Goal: Transaction & Acquisition: Purchase product/service

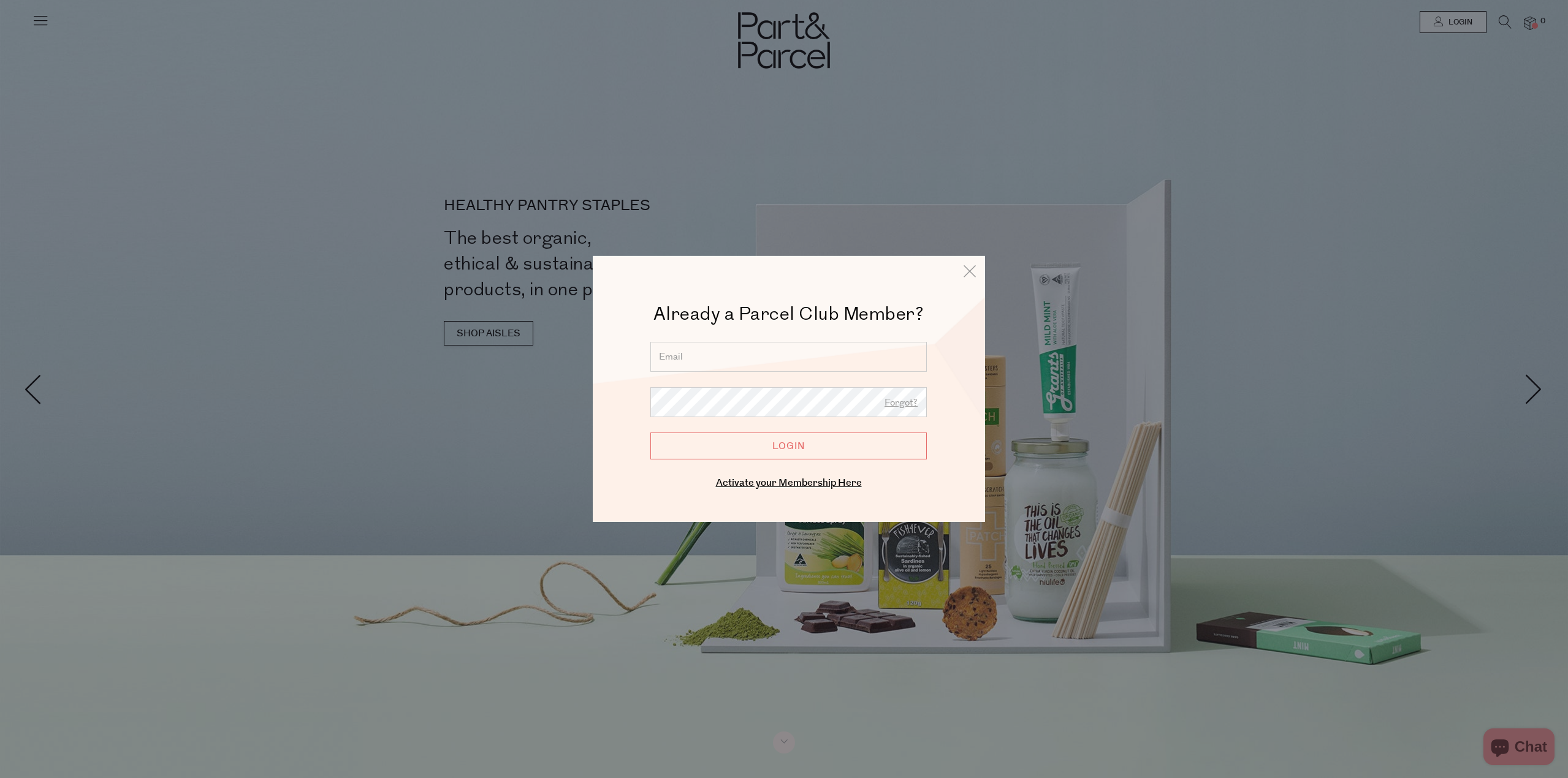
click at [668, 349] on input "email" at bounding box center [788, 357] width 276 height 30
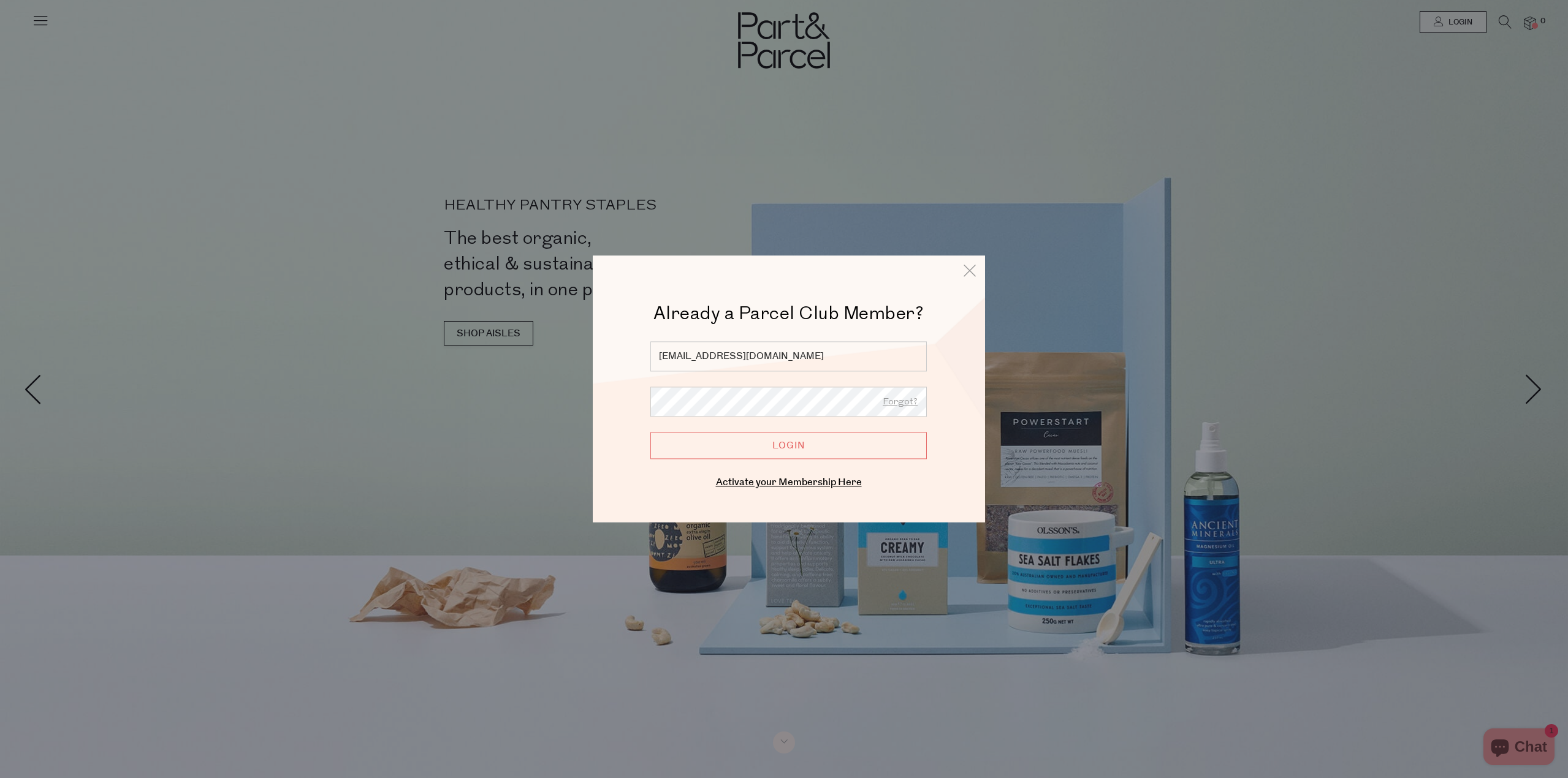
type input "[EMAIL_ADDRESS][DOMAIN_NAME]"
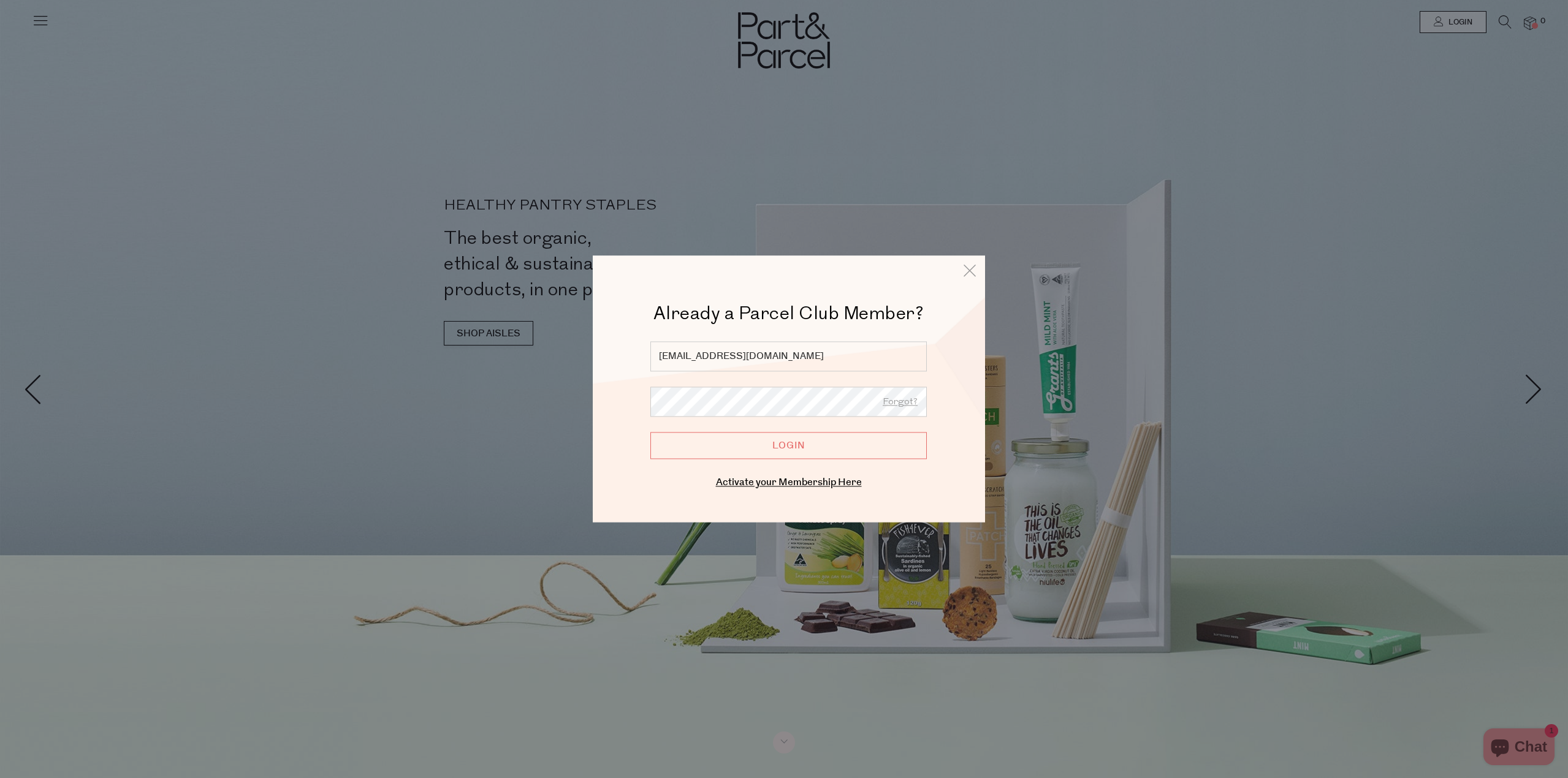
click at [650, 432] on input "Login" at bounding box center [788, 445] width 276 height 27
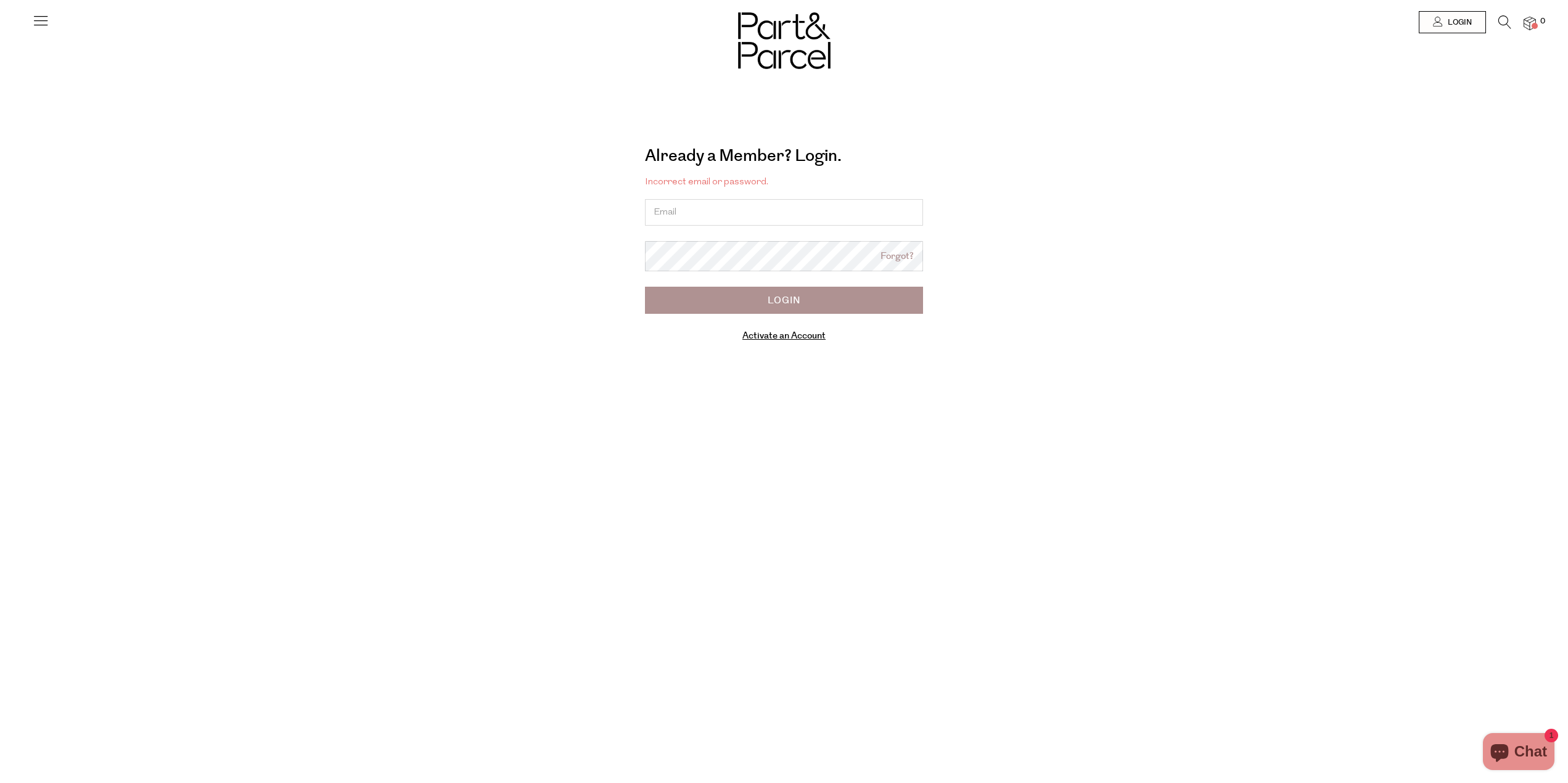
click at [37, 20] on icon at bounding box center [41, 20] width 17 height 17
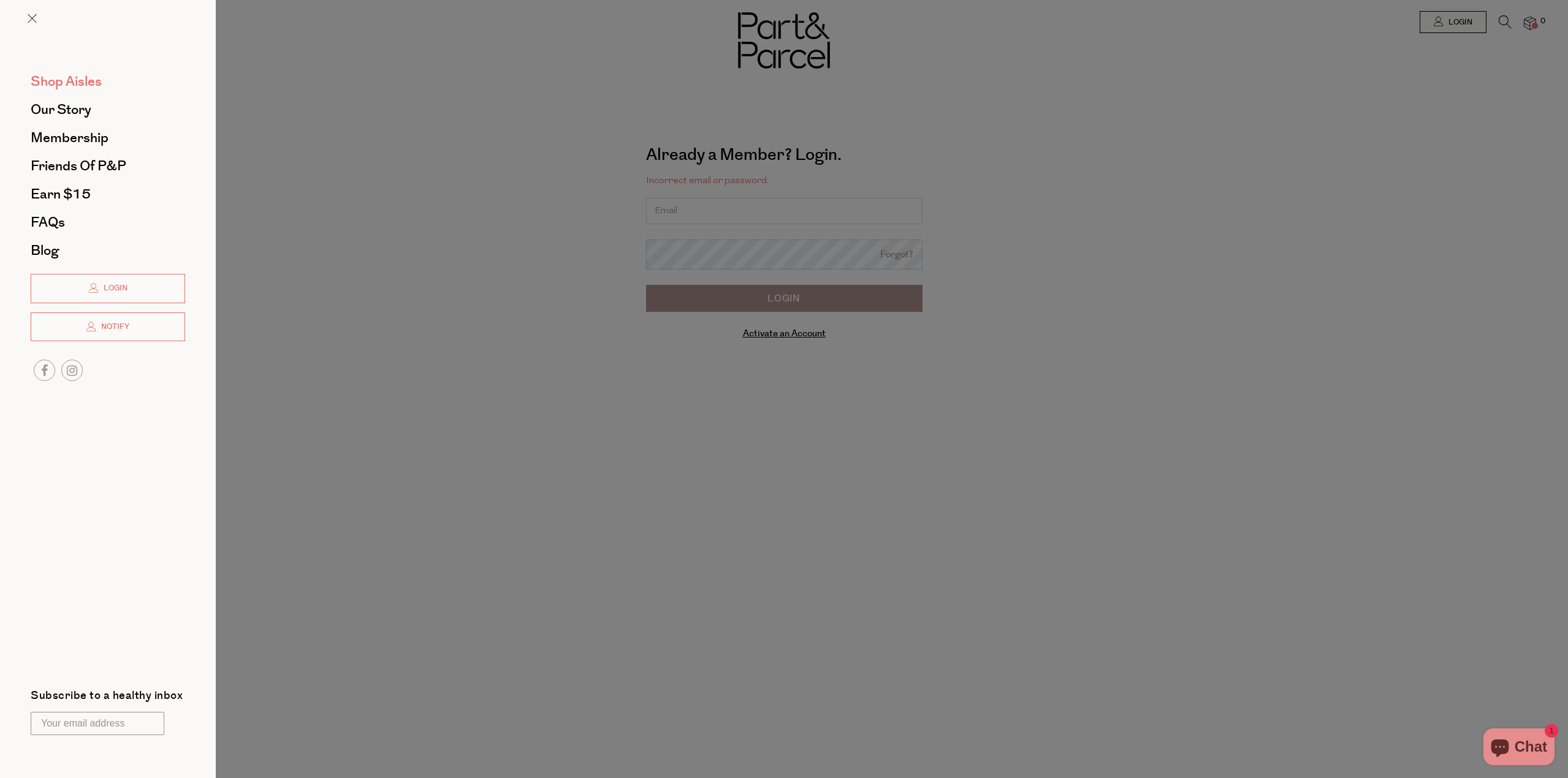
click at [59, 83] on span "Shop Aisles" at bounding box center [66, 81] width 71 height 19
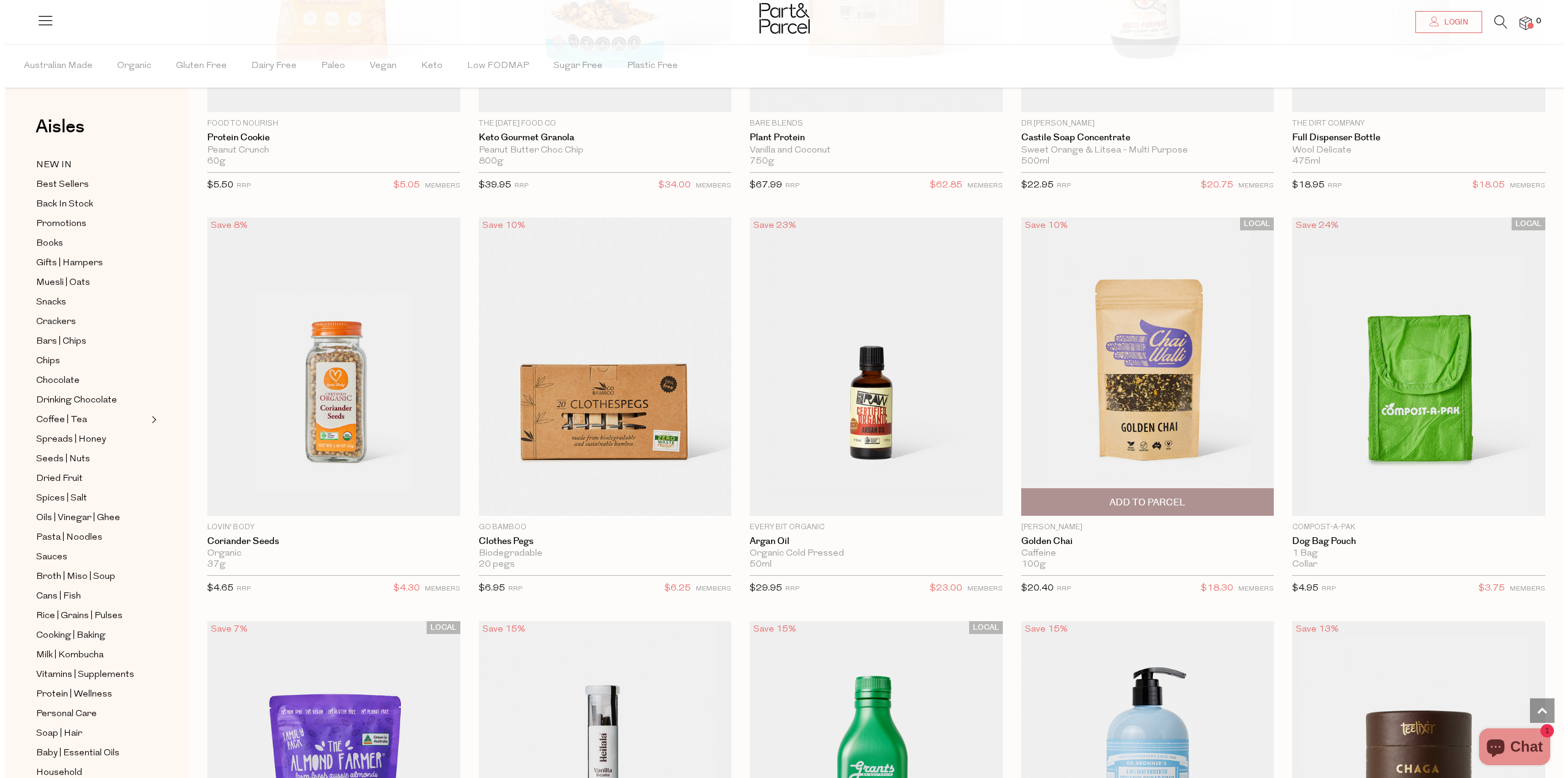
scroll to position [1969, 0]
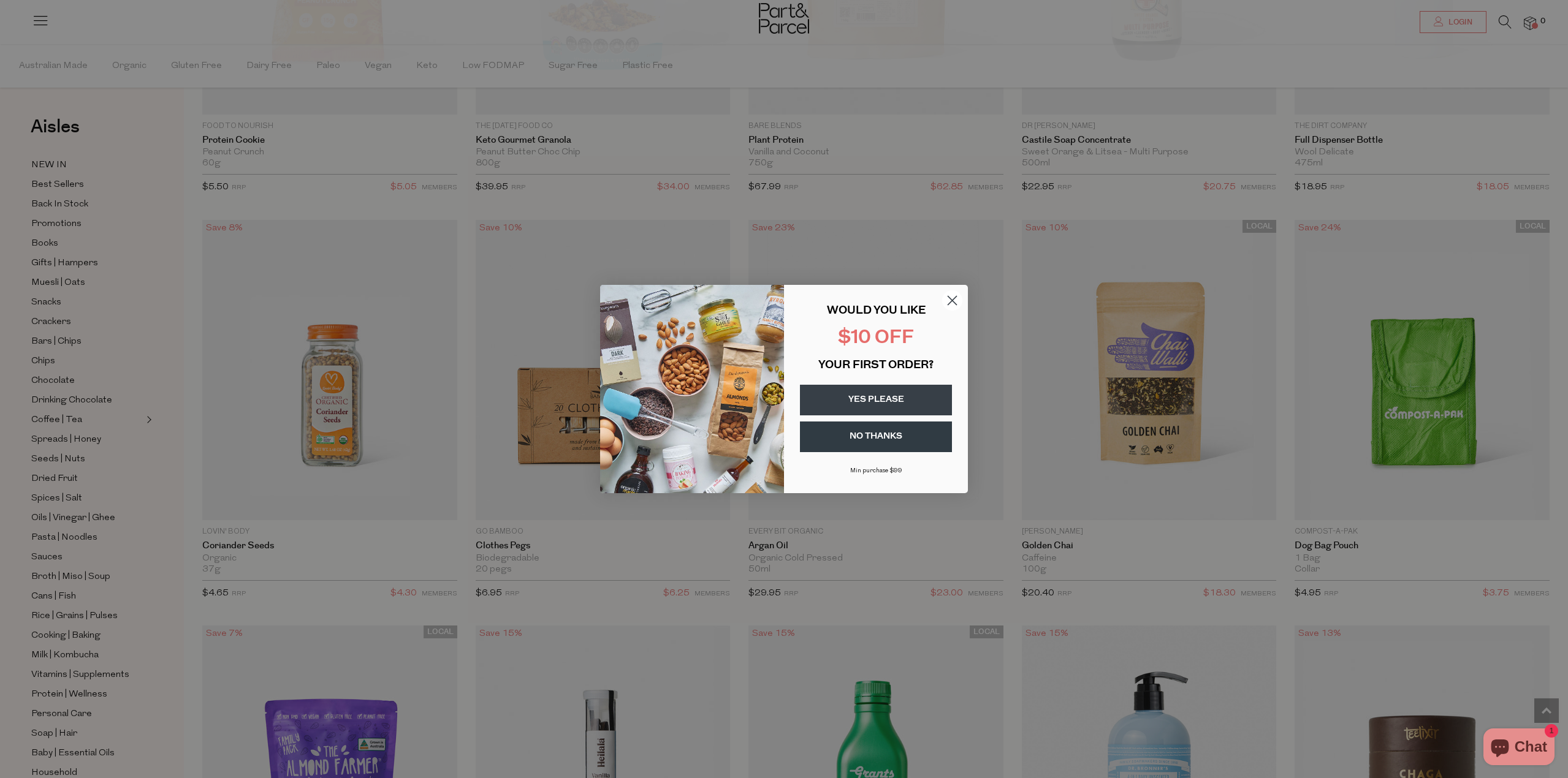
click at [952, 296] on circle "Close dialog" at bounding box center [952, 301] width 20 height 20
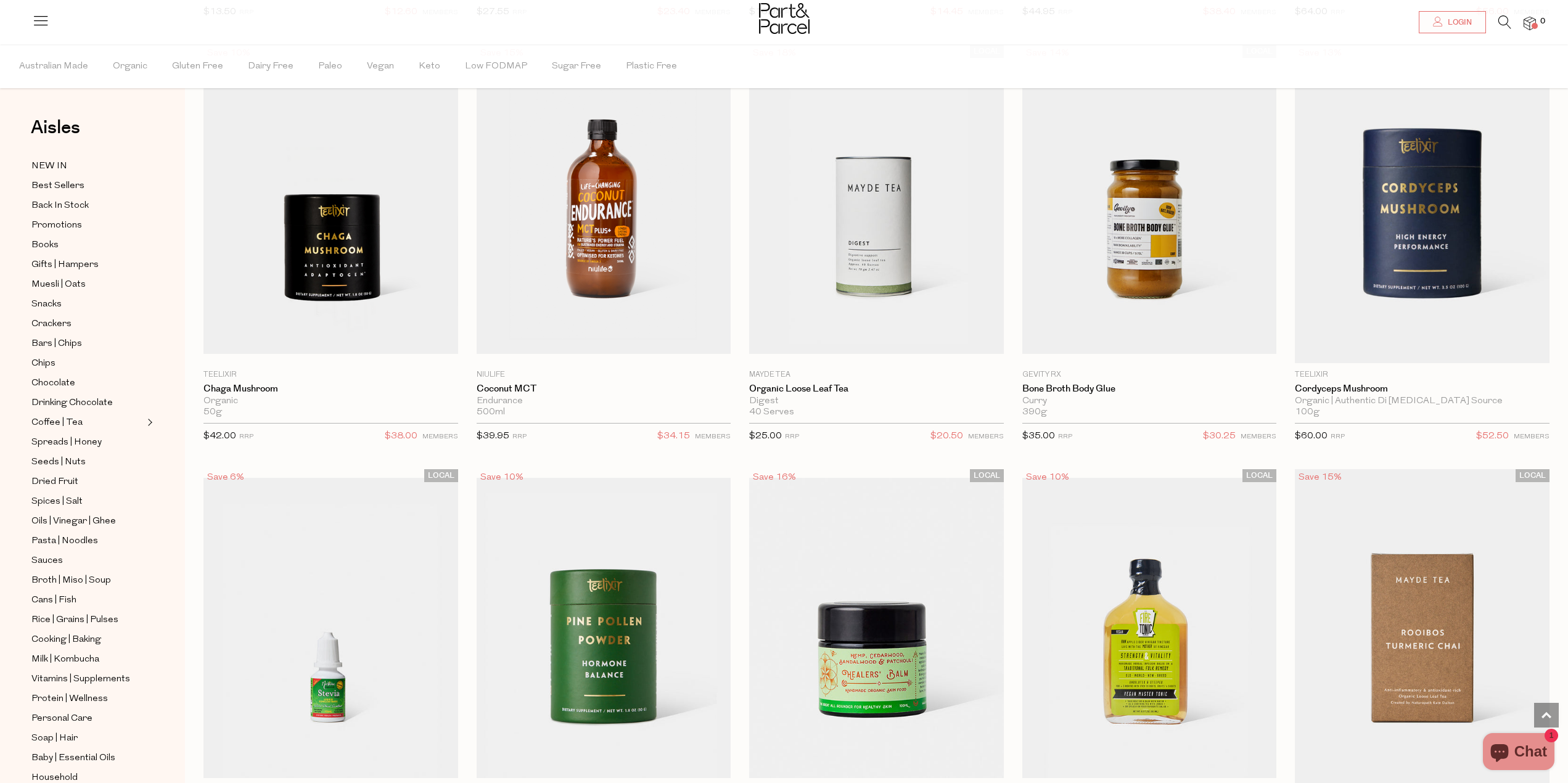
scroll to position [3022, 0]
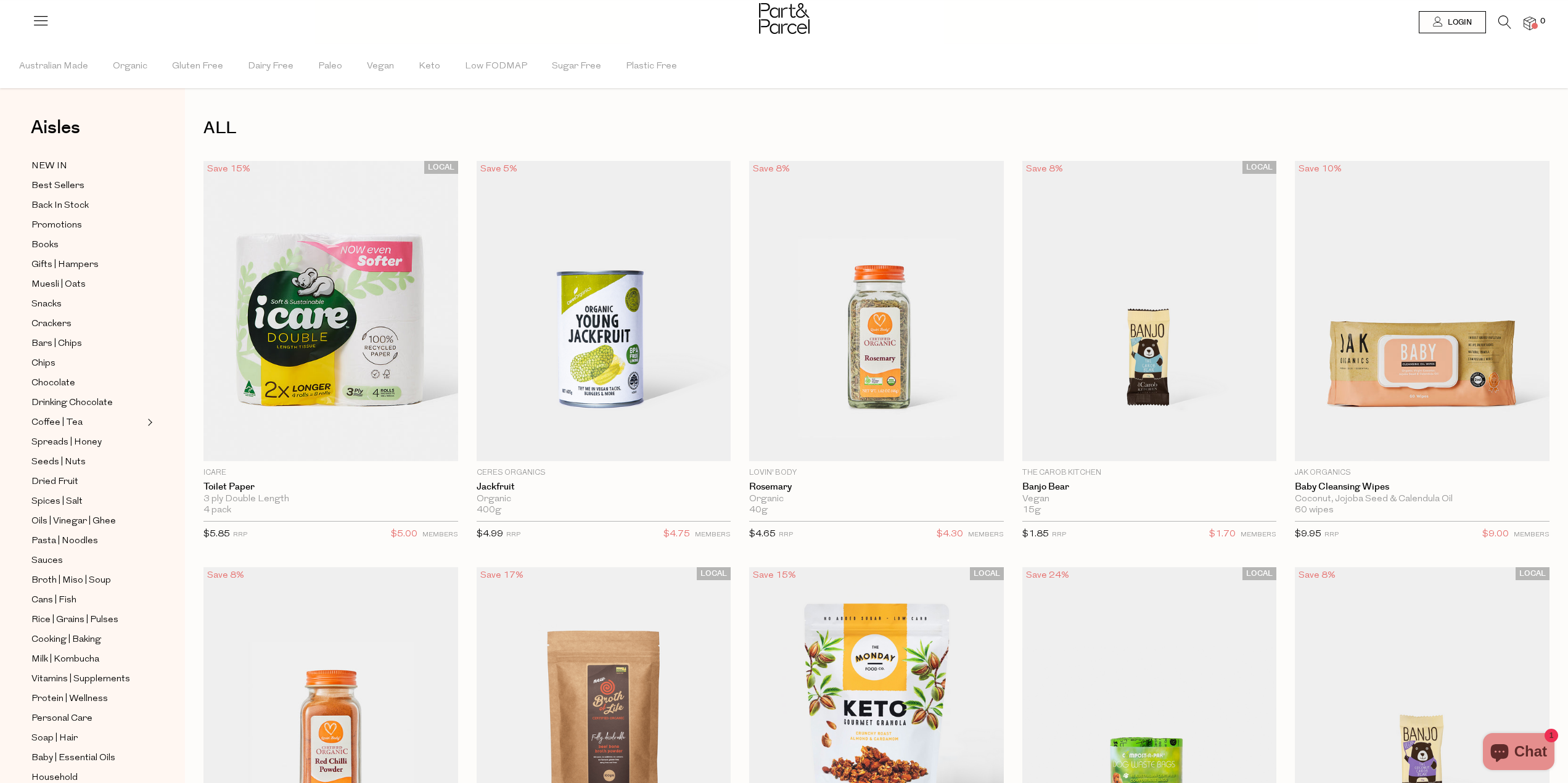
click at [794, 14] on img at bounding box center [784, 19] width 51 height 31
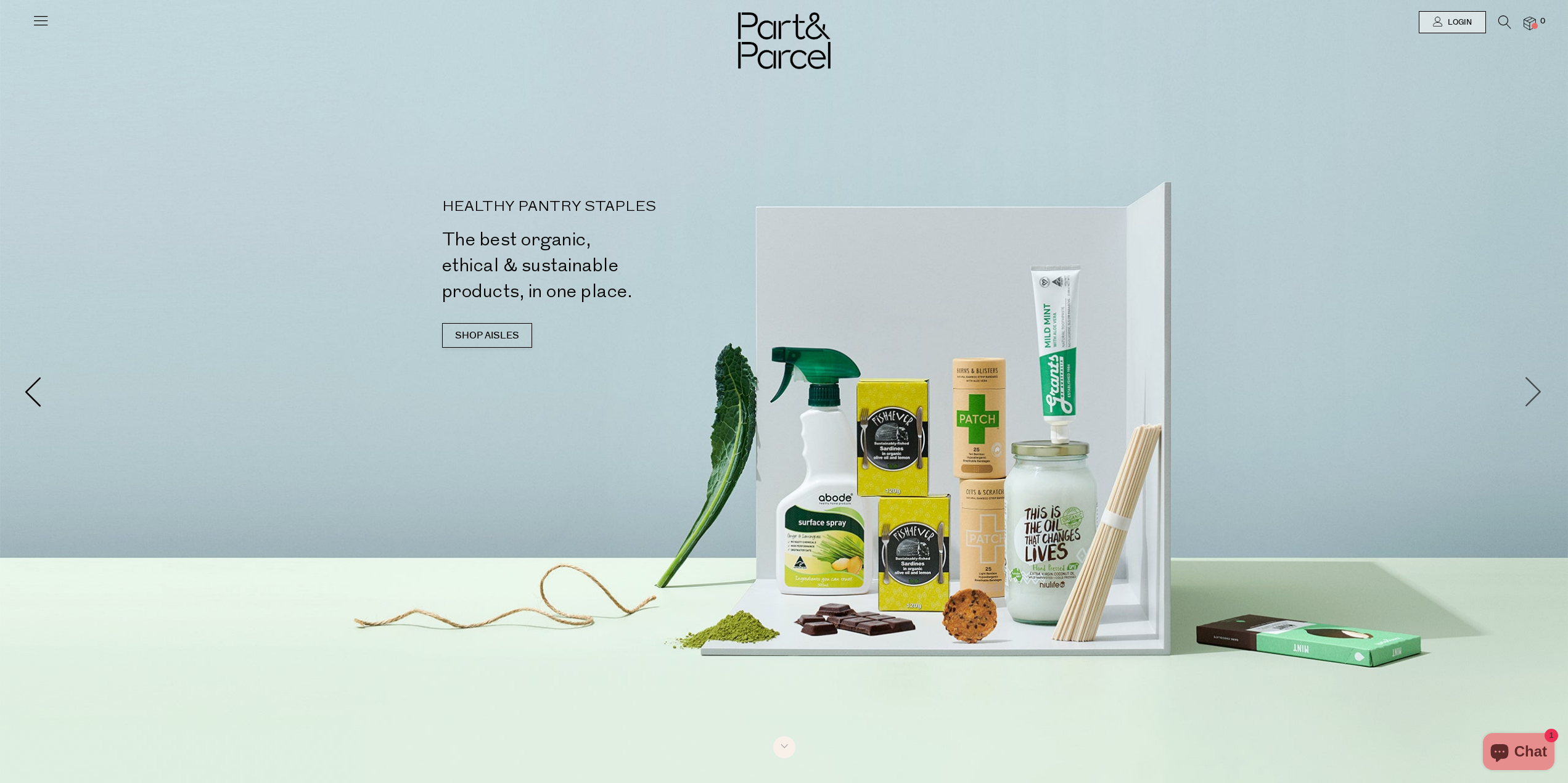
click at [1533, 384] on span at bounding box center [1534, 392] width 30 height 31
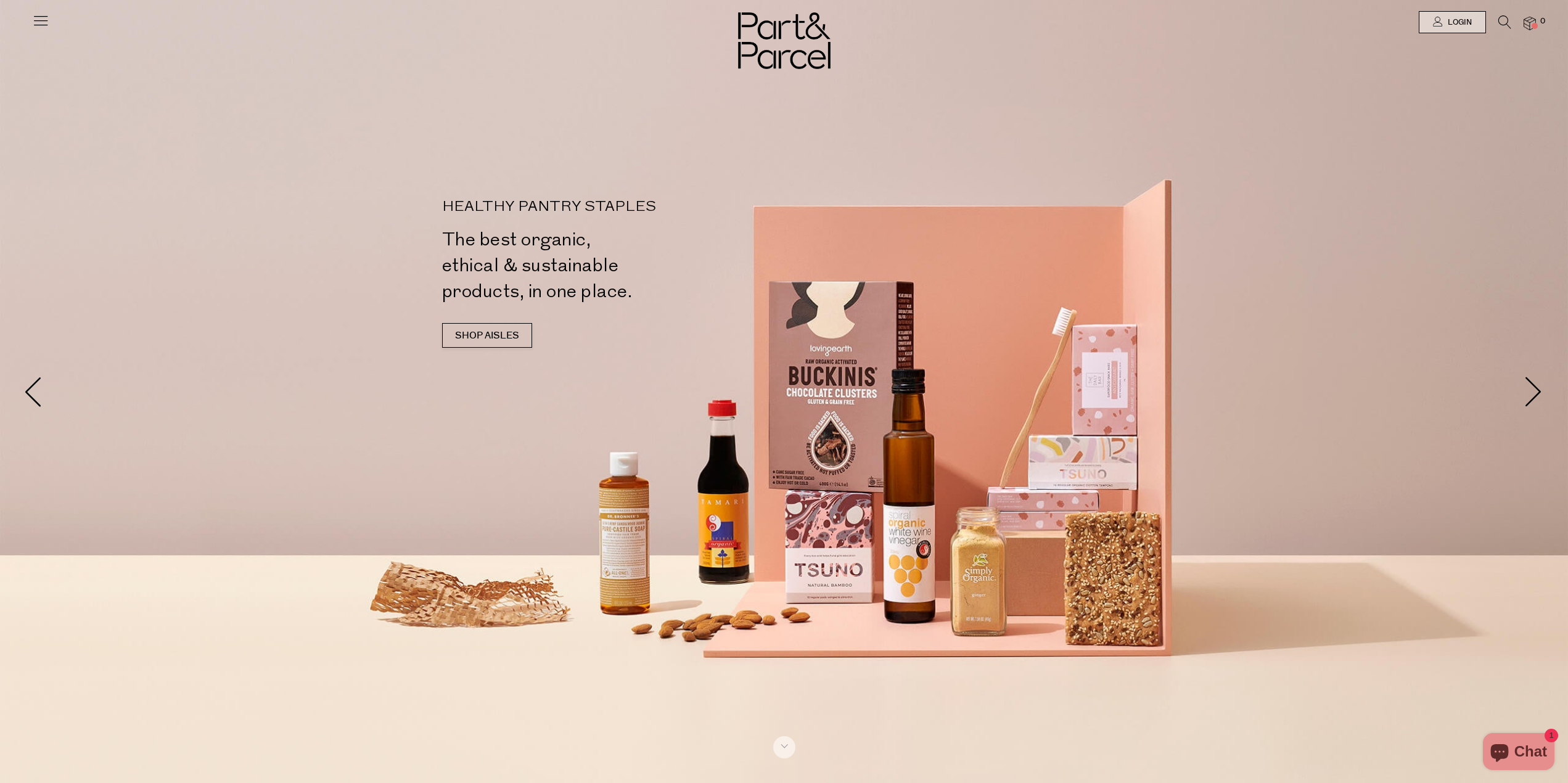
click at [1527, 756] on span "Chat" at bounding box center [1530, 752] width 33 height 19
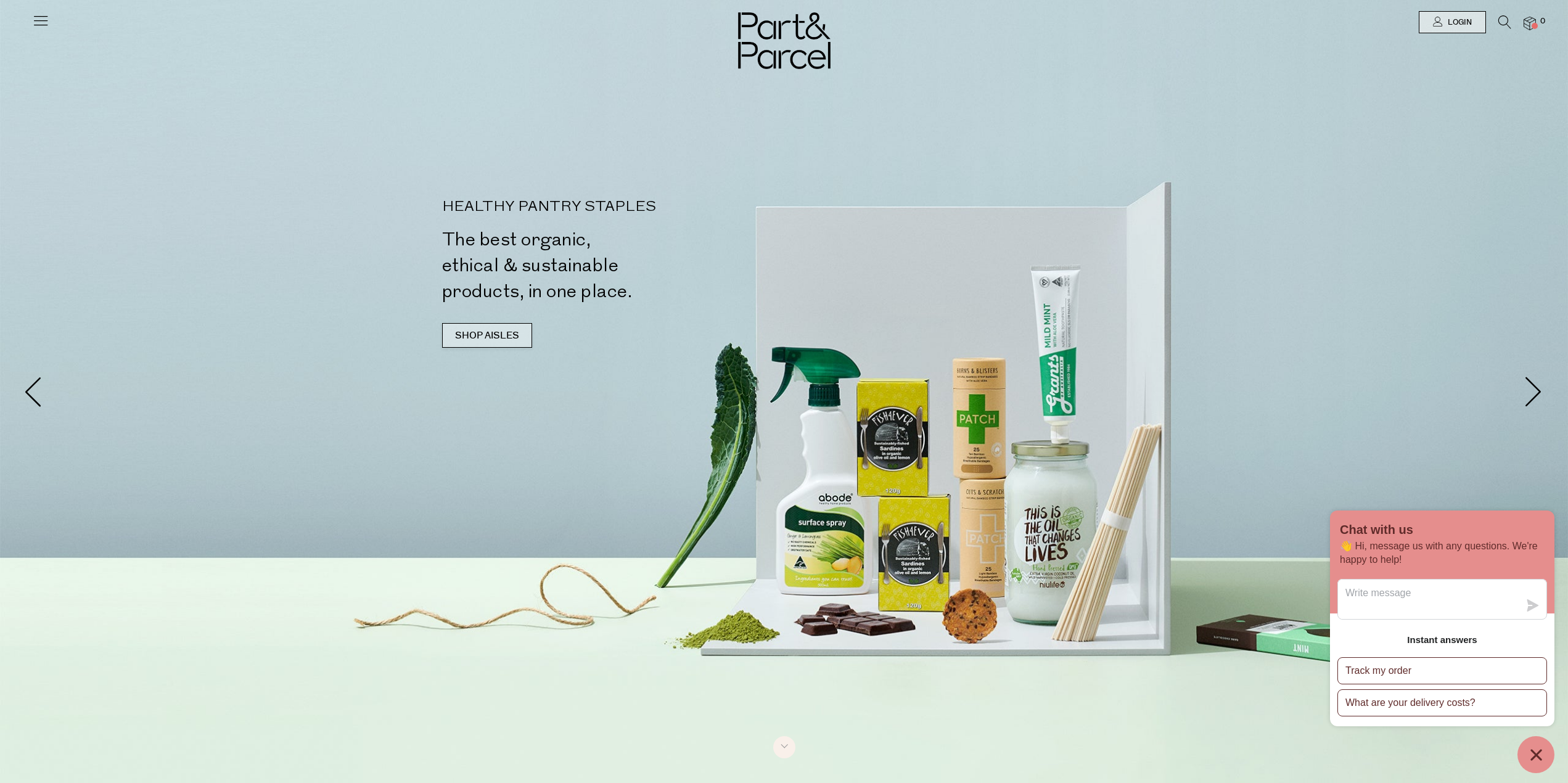
click at [492, 331] on link "SHOP AISLES" at bounding box center [487, 335] width 90 height 25
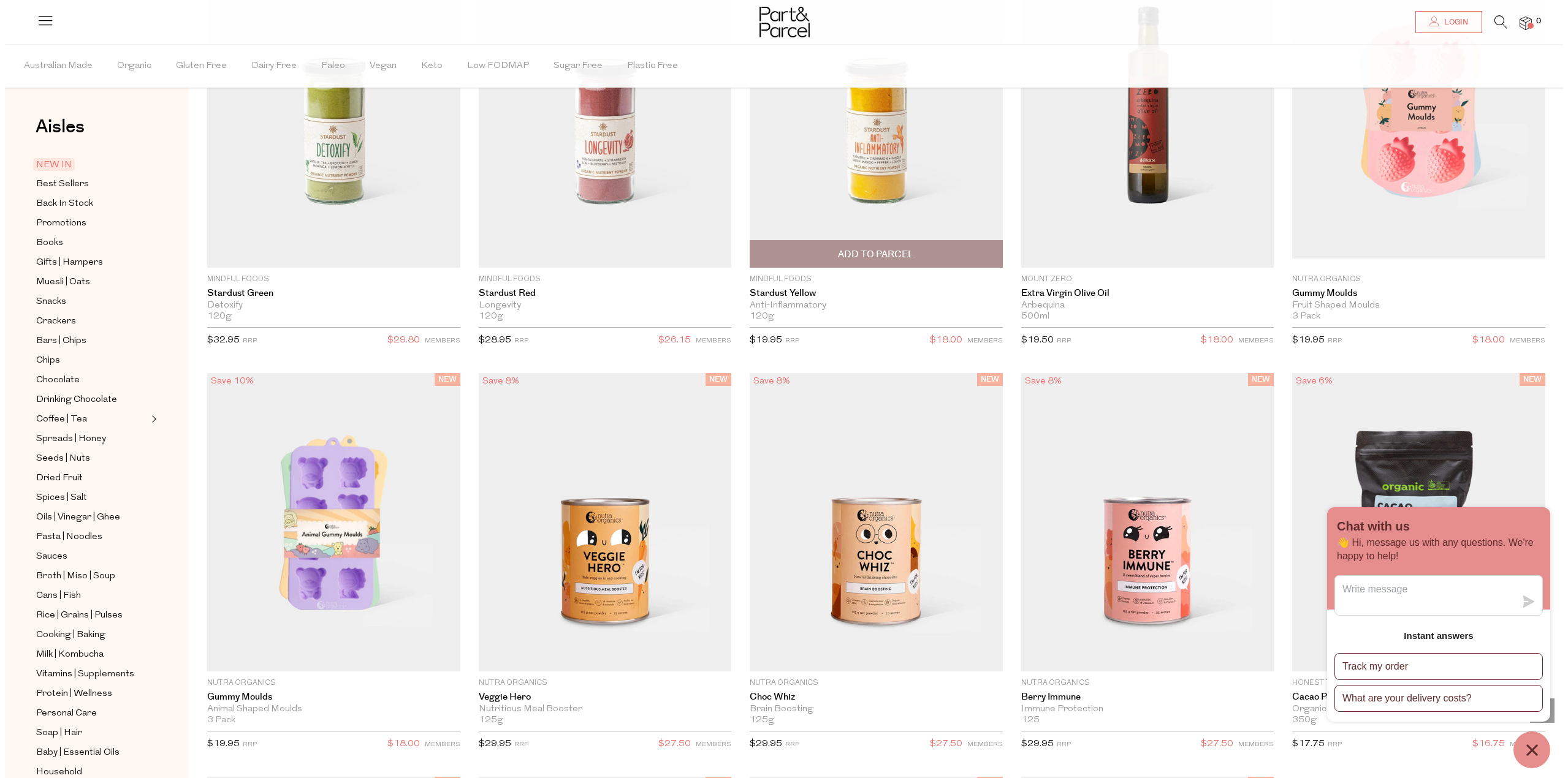
scroll to position [1264, 0]
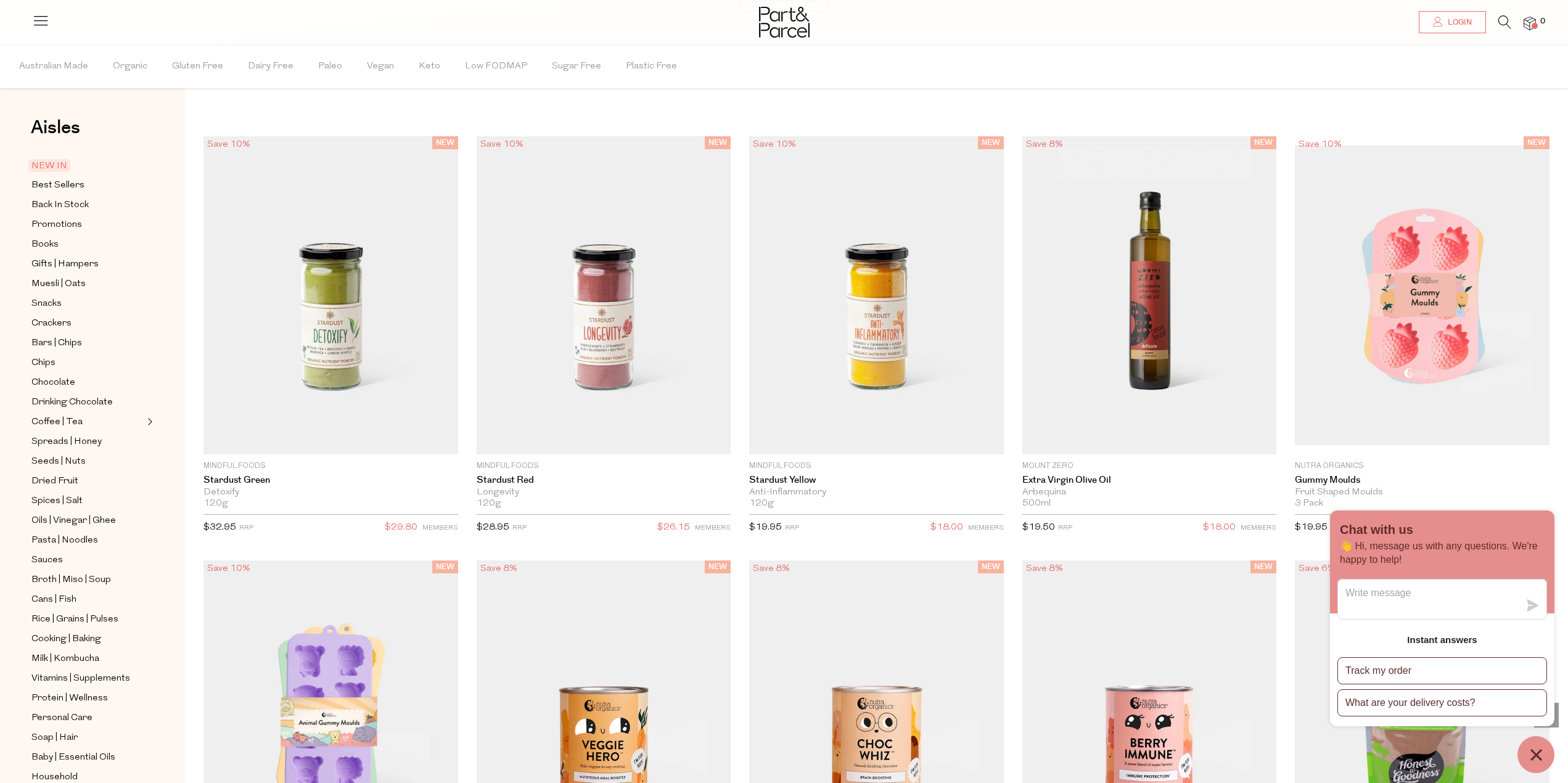
click at [1500, 18] on icon at bounding box center [1504, 22] width 13 height 14
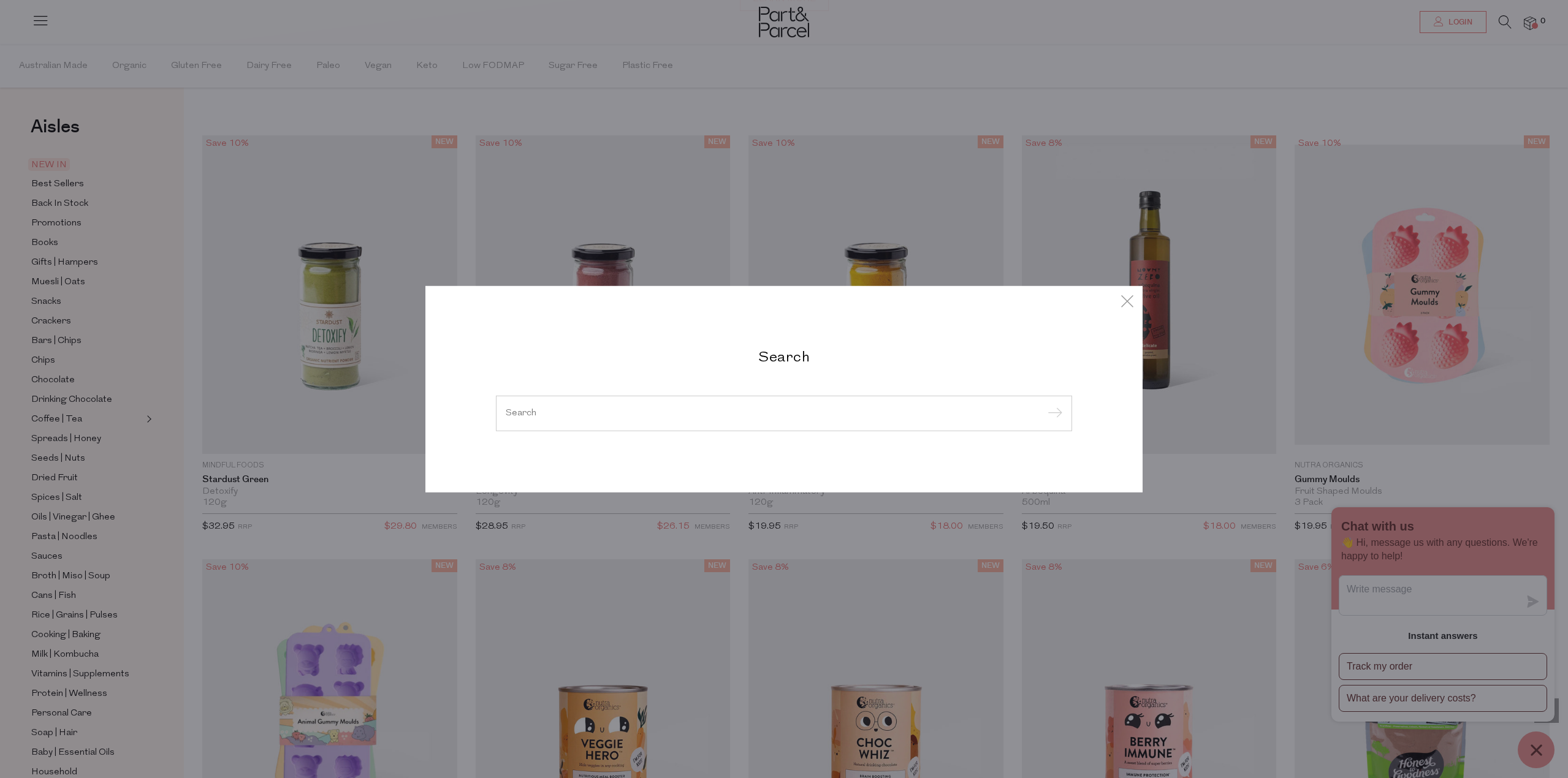
click at [758, 417] on input "search" at bounding box center [783, 413] width 557 height 9
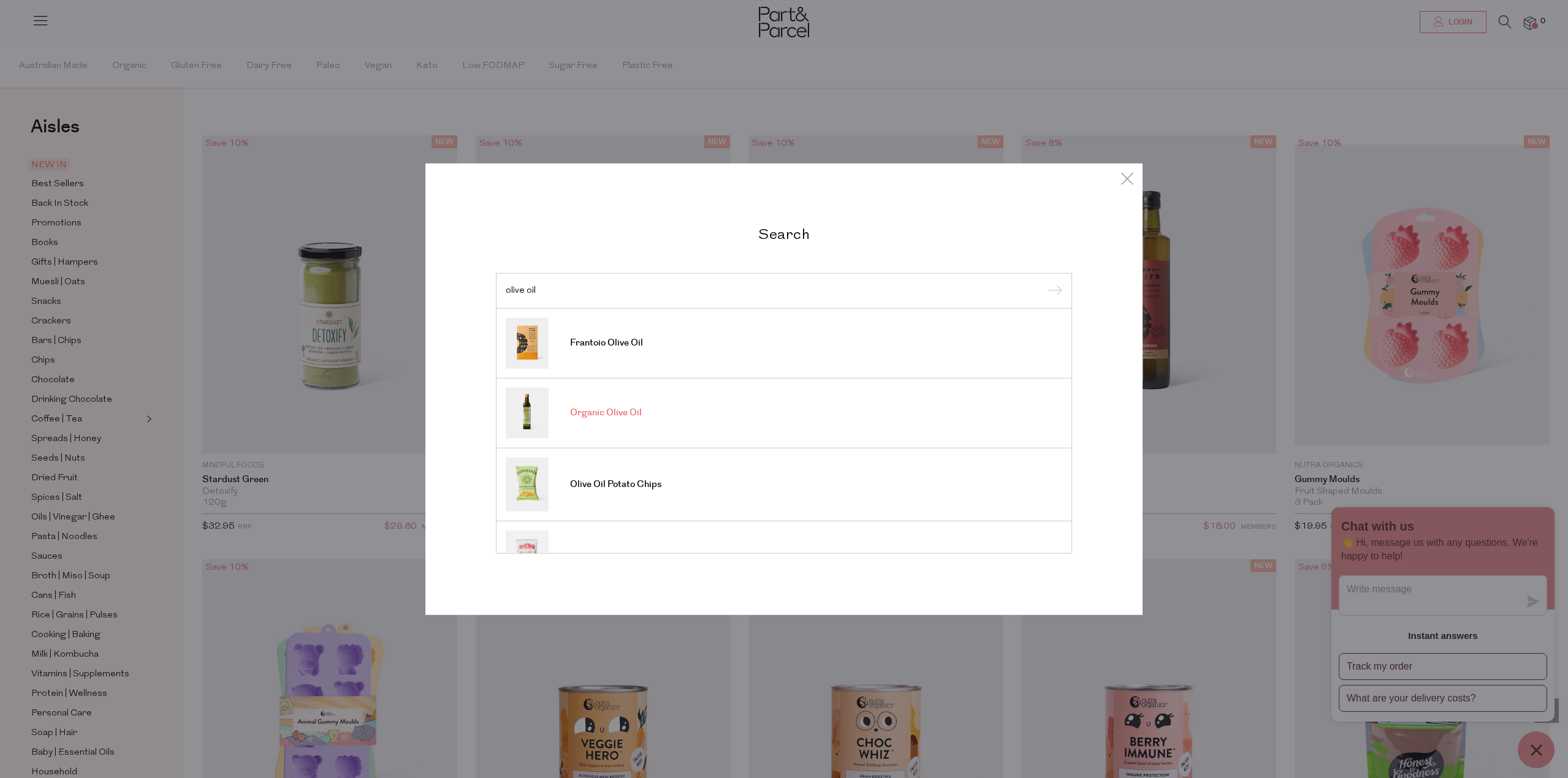
type input "olive oil"
click at [626, 416] on span "Organic Olive Oil" at bounding box center [605, 413] width 72 height 13
